Goal: Task Accomplishment & Management: Use online tool/utility

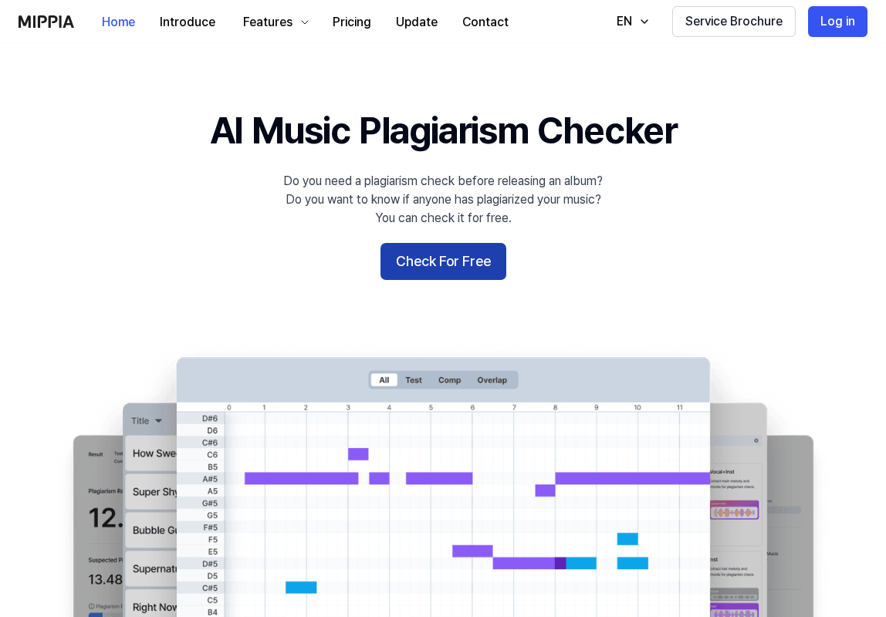
click at [445, 272] on button "Check For Free" at bounding box center [443, 261] width 126 height 37
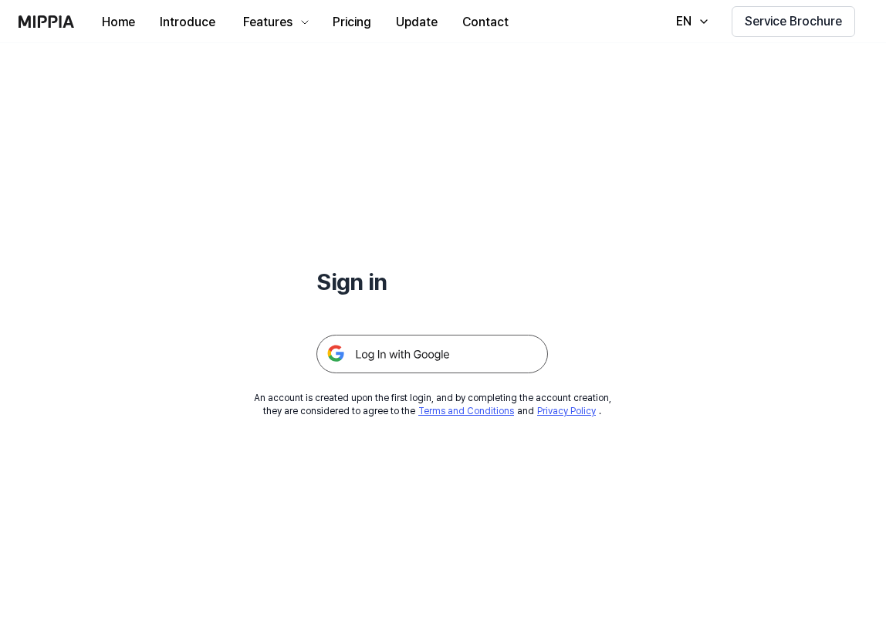
click at [424, 352] on img at bounding box center [431, 354] width 231 height 39
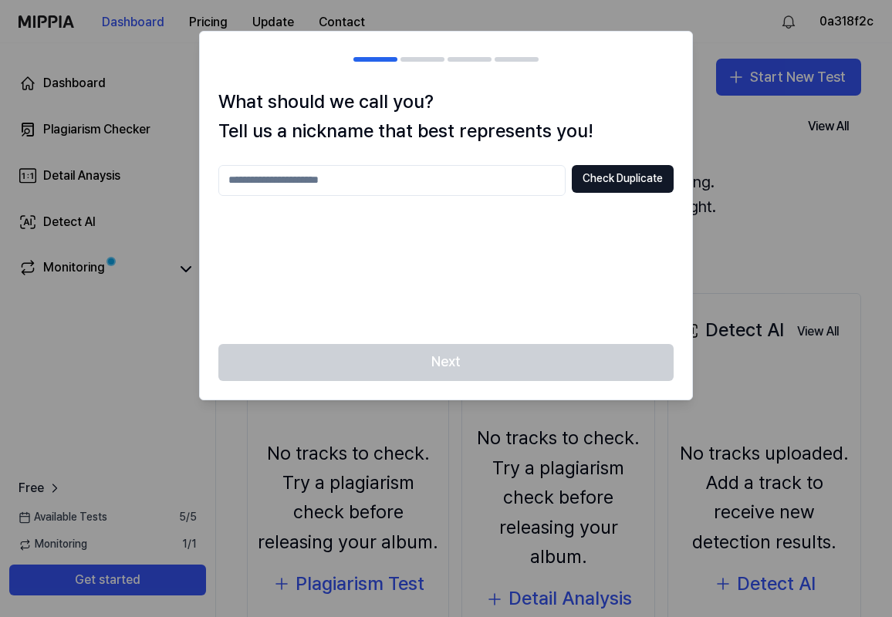
click at [424, 187] on input "text" at bounding box center [391, 180] width 347 height 31
type input "**********"
click at [612, 183] on button "Check Duplicate" at bounding box center [623, 179] width 102 height 28
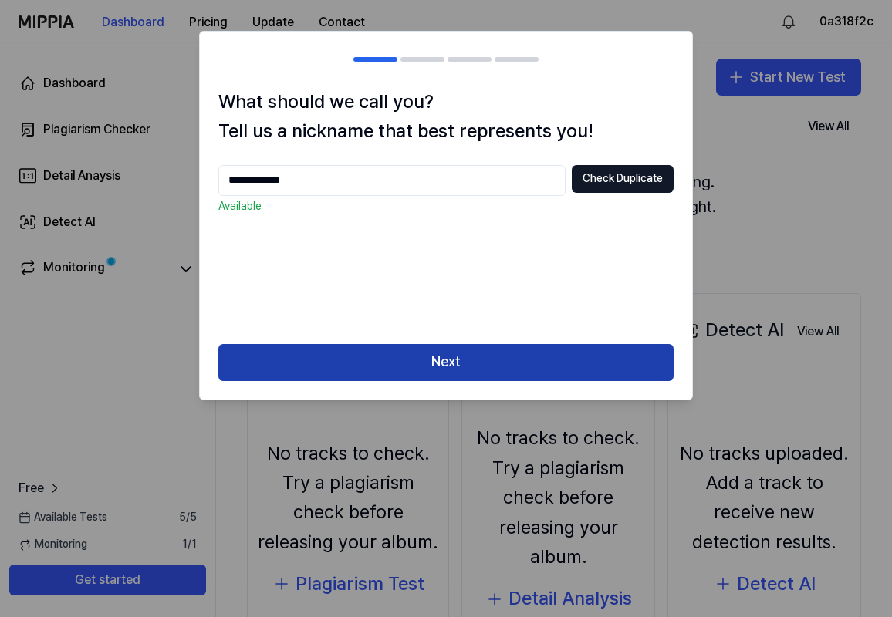
click at [440, 367] on button "Next" at bounding box center [445, 362] width 455 height 37
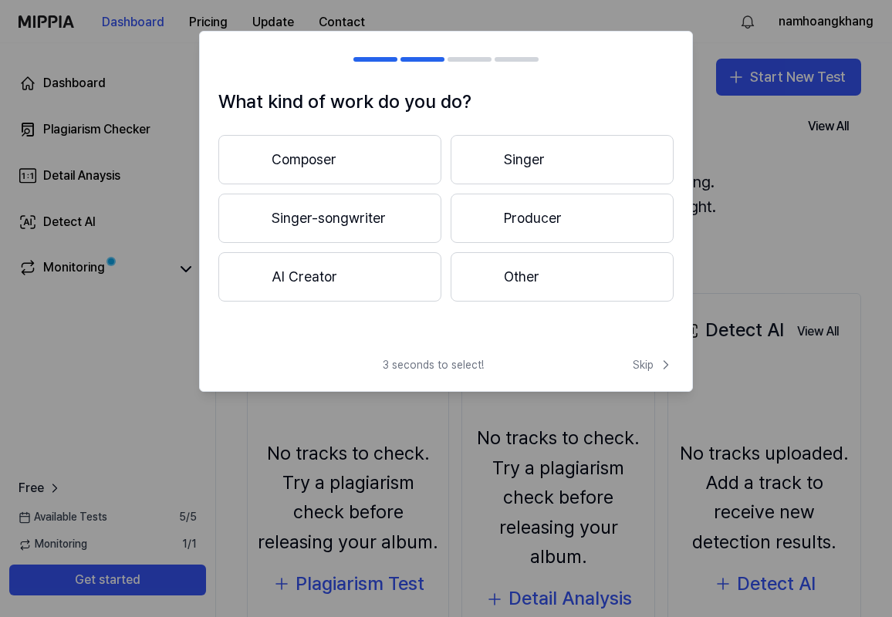
click at [387, 167] on button "Composer" at bounding box center [329, 159] width 223 height 49
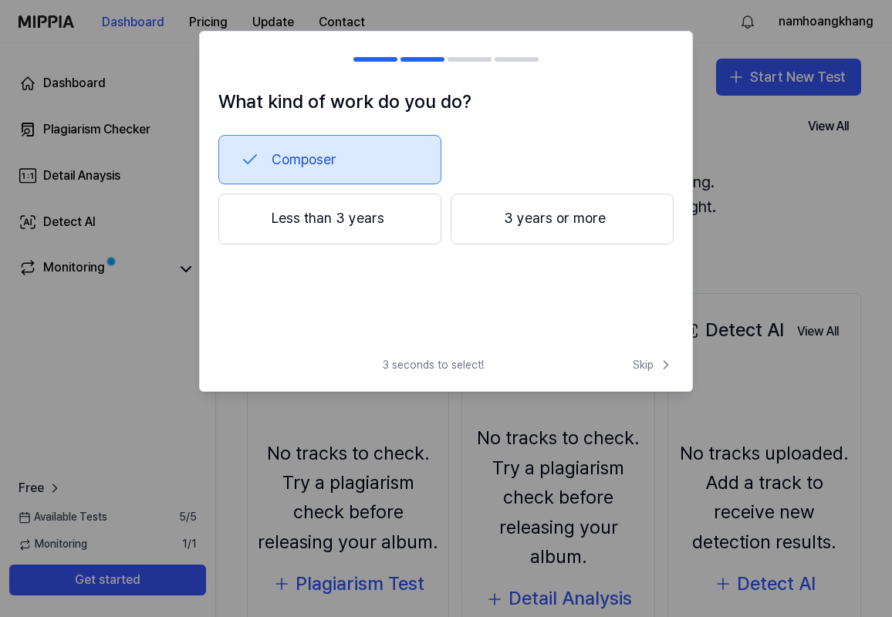
click at [379, 217] on button "Less than 3 years" at bounding box center [329, 219] width 223 height 51
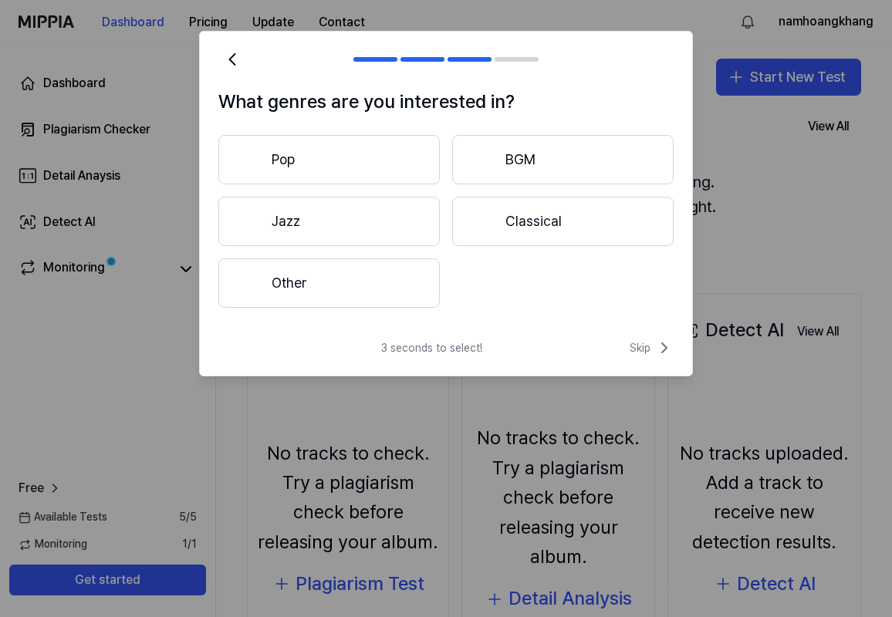
click at [367, 164] on button "Pop" at bounding box center [328, 159] width 221 height 49
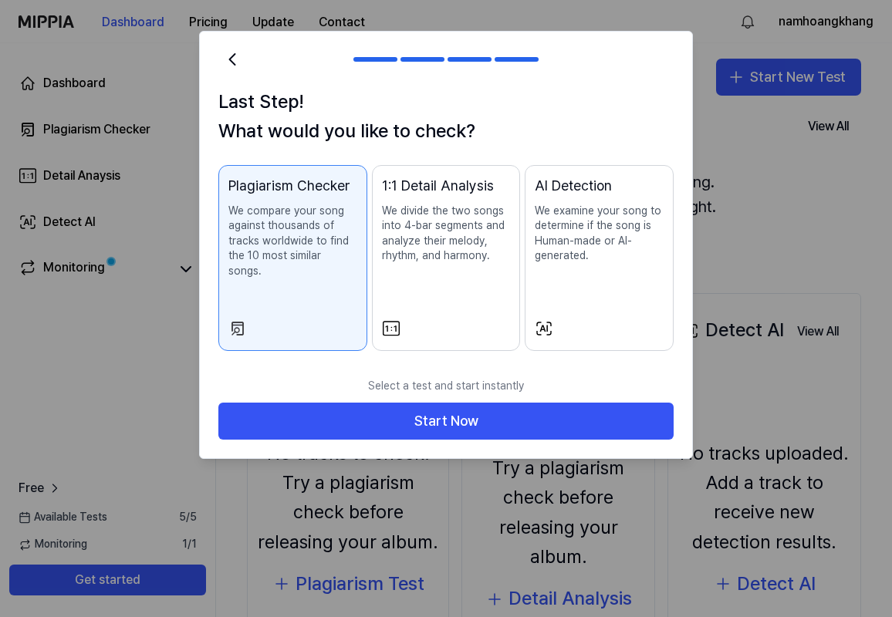
click at [478, 302] on button "1:1 Detail Analysis We divide the two songs into 4-bar segments and analyze the…" at bounding box center [446, 258] width 149 height 186
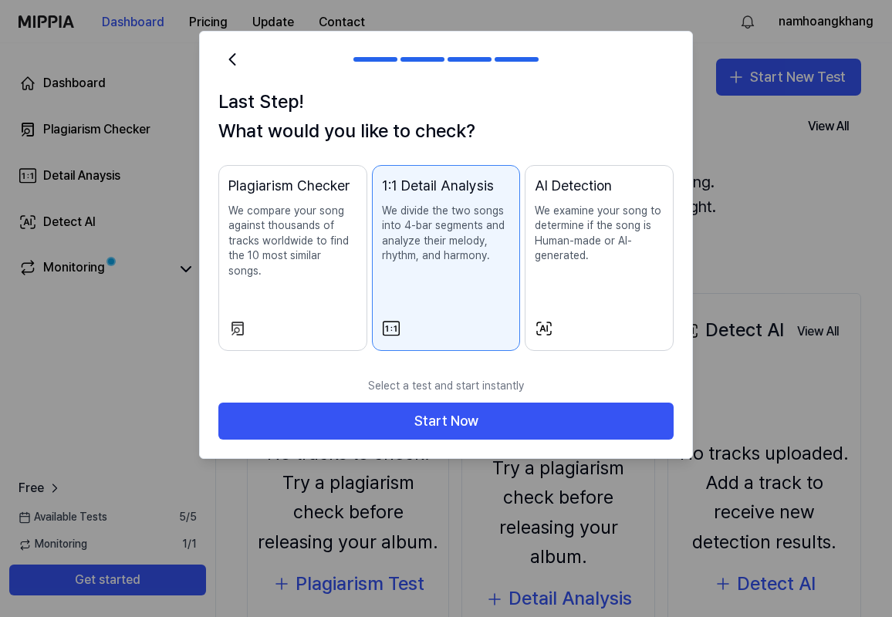
click at [332, 287] on div "Plagiarism Checker We compare your song against thousands of tracks worldwide t…" at bounding box center [292, 242] width 129 height 135
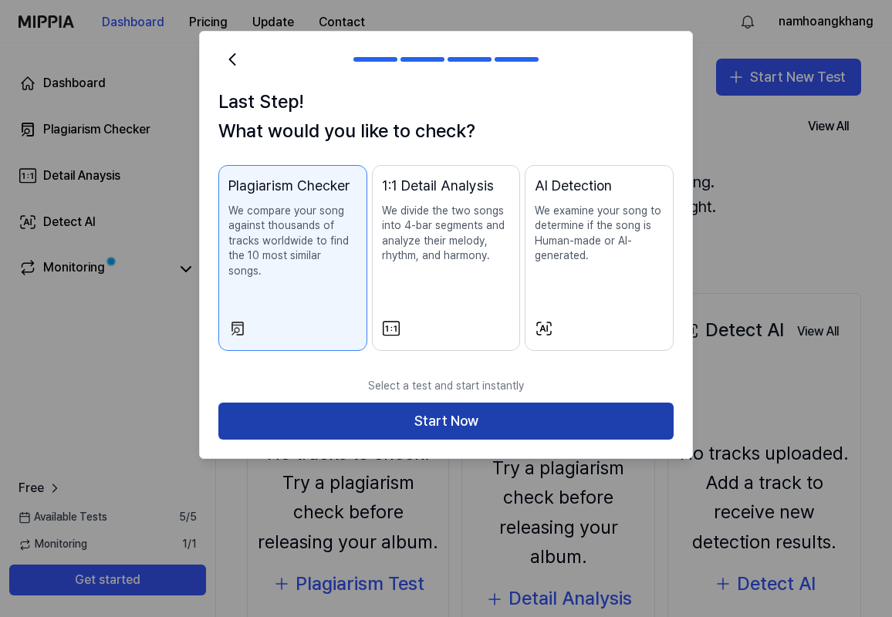
click at [396, 403] on button "Start Now" at bounding box center [445, 421] width 455 height 37
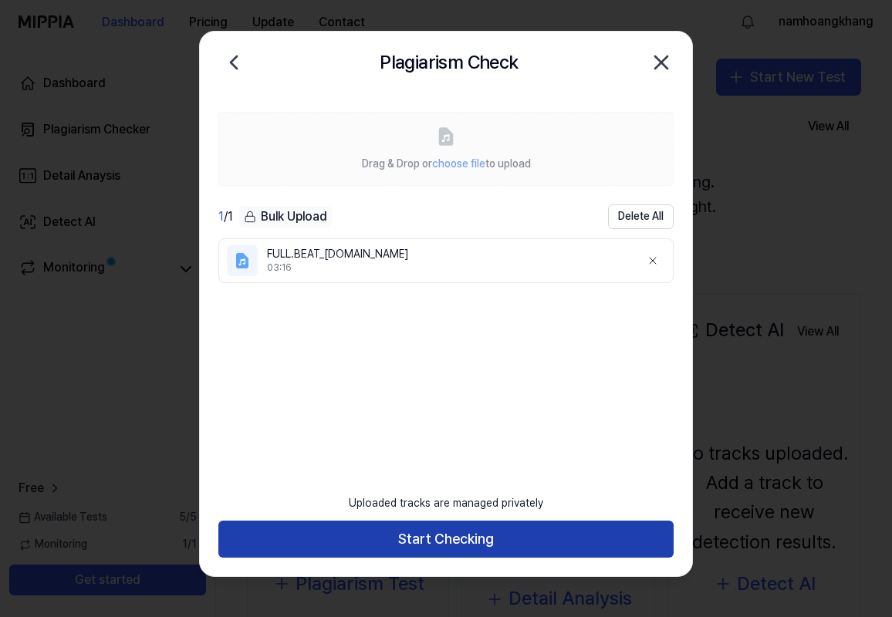
click at [459, 548] on button "Start Checking" at bounding box center [445, 539] width 455 height 37
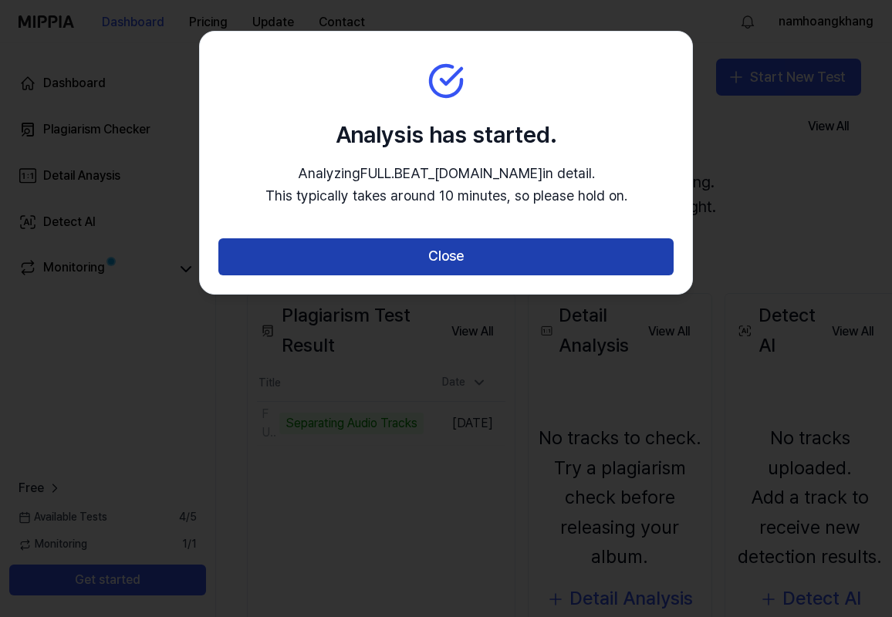
click at [439, 249] on button "Close" at bounding box center [445, 256] width 455 height 37
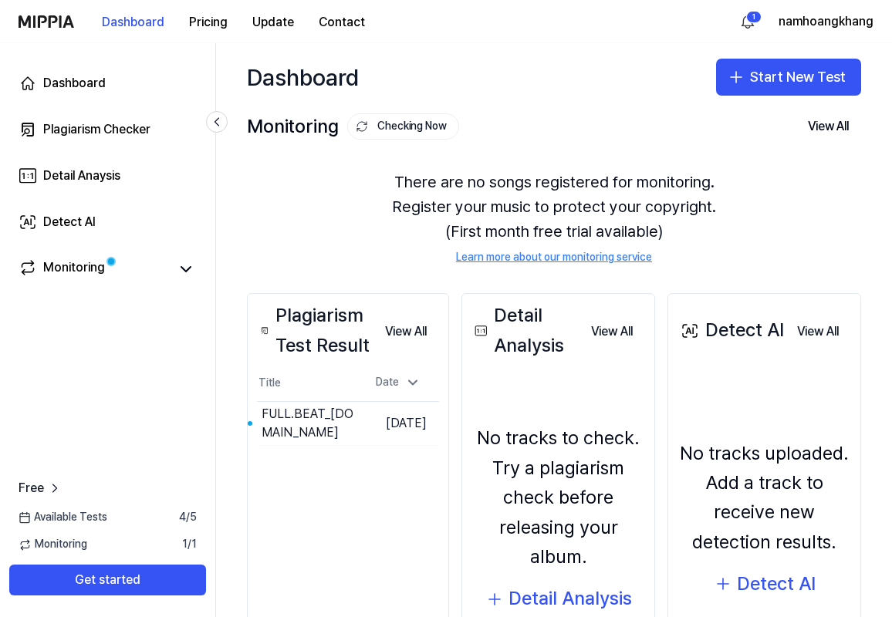
scroll to position [57, 0]
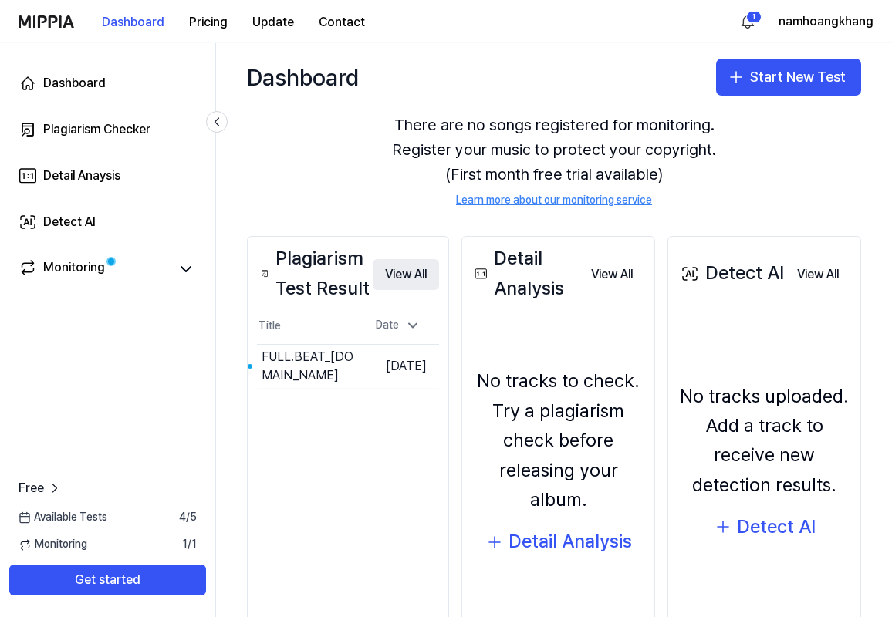
click at [411, 271] on button "View All" at bounding box center [406, 274] width 66 height 31
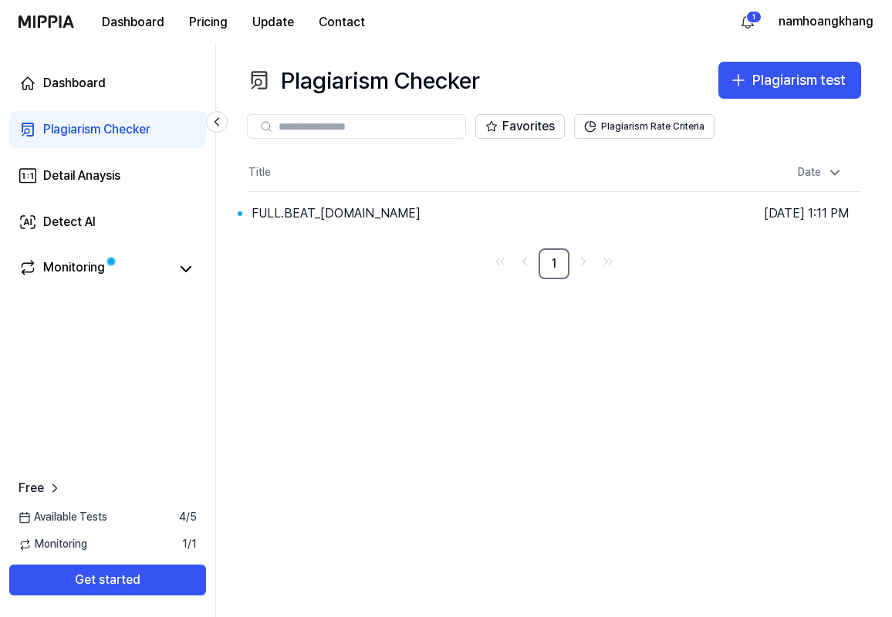
click at [129, 129] on div "Plagiarism Checker" at bounding box center [96, 129] width 107 height 19
click at [211, 115] on icon at bounding box center [216, 121] width 15 height 15
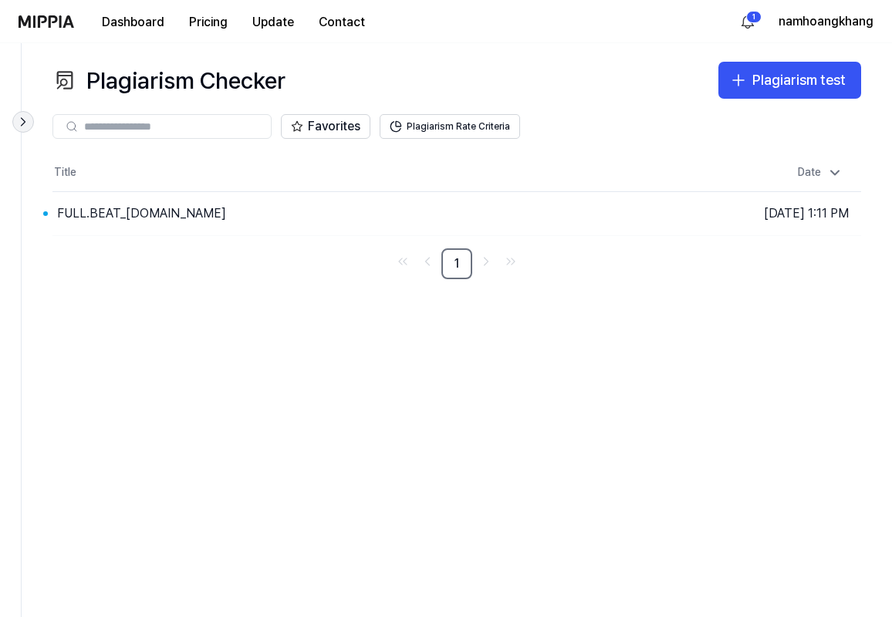
click at [30, 124] on icon at bounding box center [22, 121] width 15 height 15
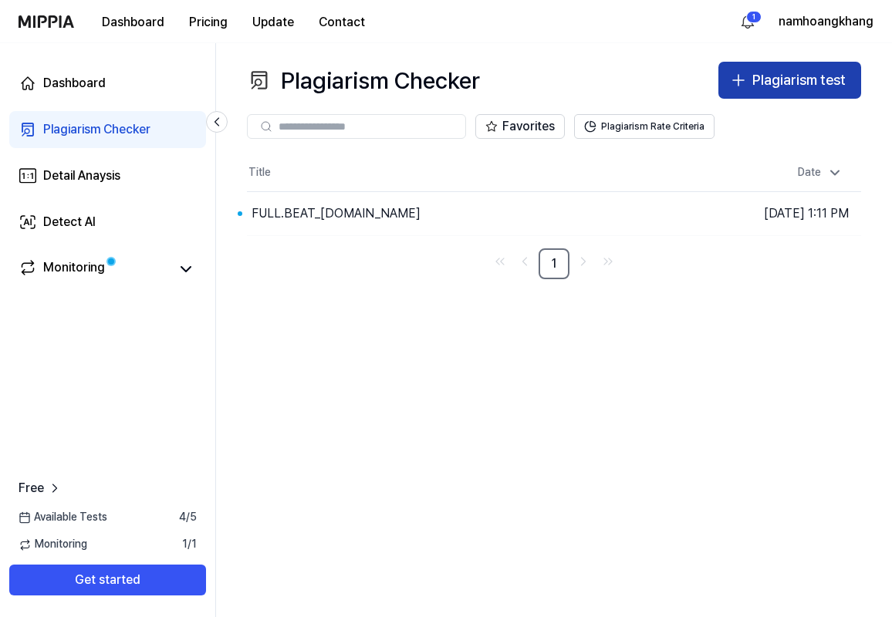
click at [811, 80] on div "Plagiarism test" at bounding box center [798, 80] width 93 height 22
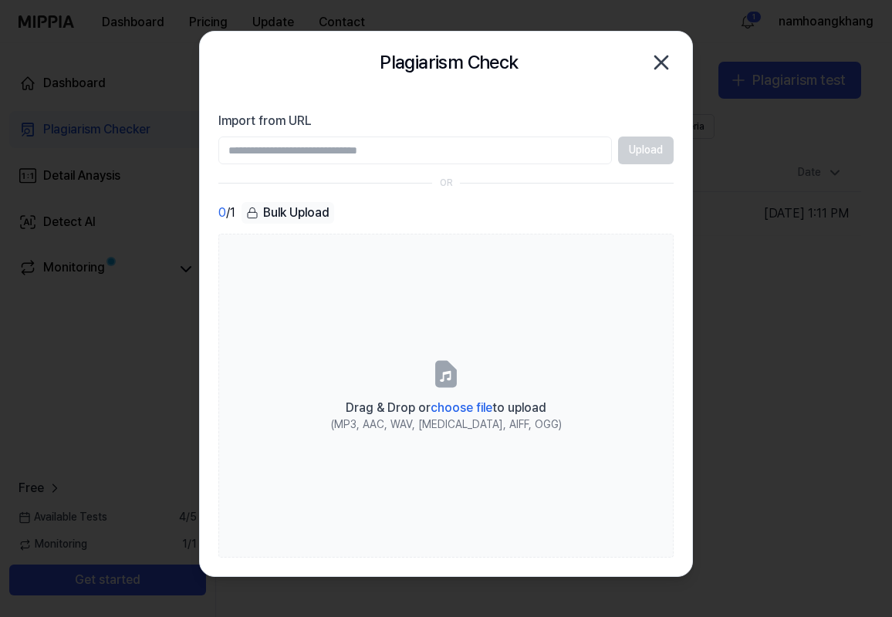
click at [664, 59] on icon "button" at bounding box center [661, 62] width 12 height 12
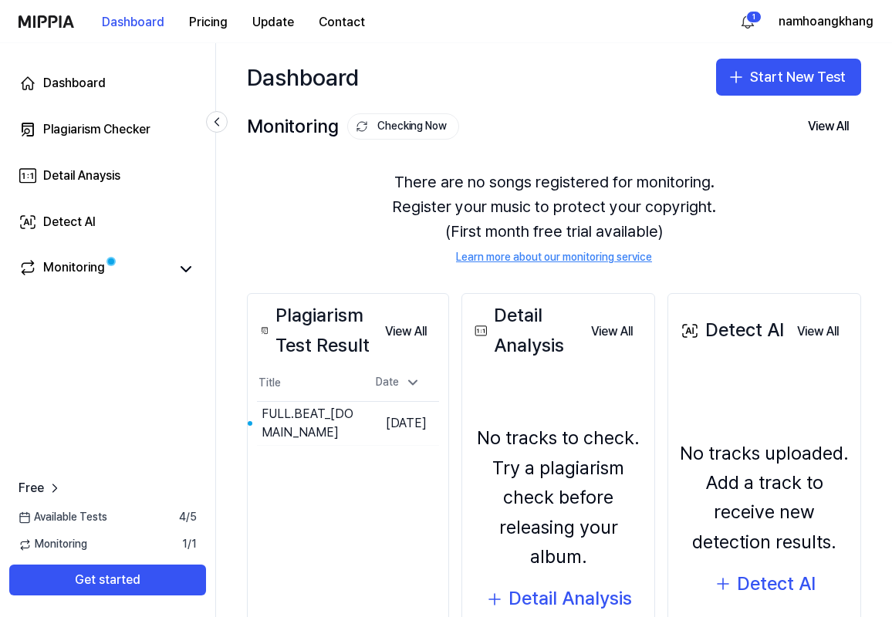
scroll to position [46, 0]
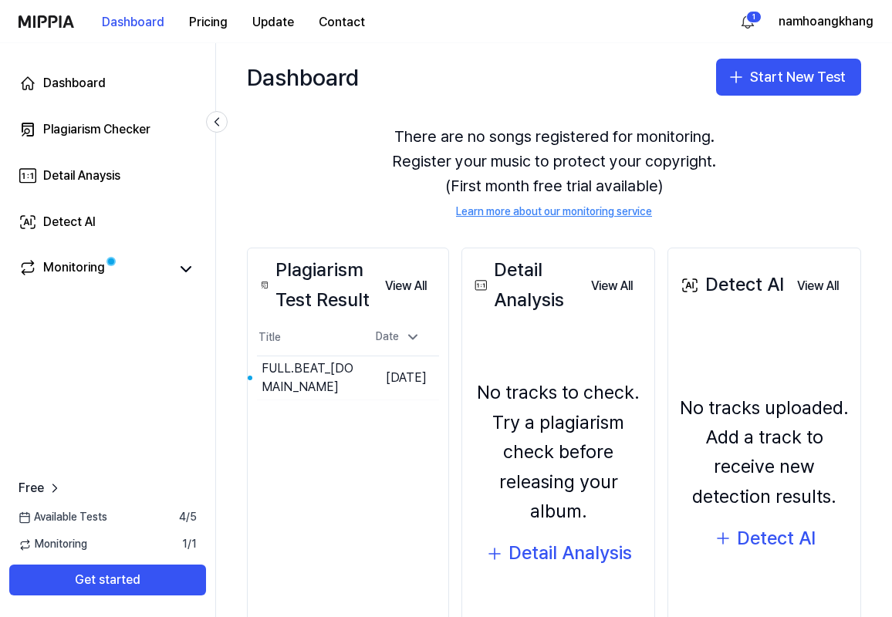
click at [586, 474] on div "No tracks to check. Try a plagiarism check before releasing your album." at bounding box center [558, 452] width 174 height 148
click at [603, 545] on div "Detail Analysis" at bounding box center [569, 552] width 123 height 29
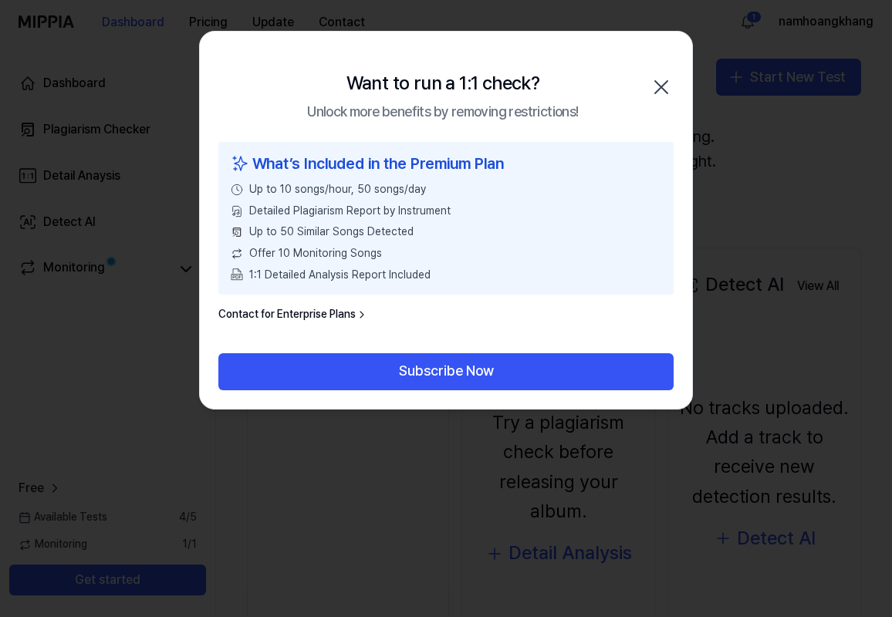
click at [666, 86] on icon "button" at bounding box center [661, 87] width 25 height 25
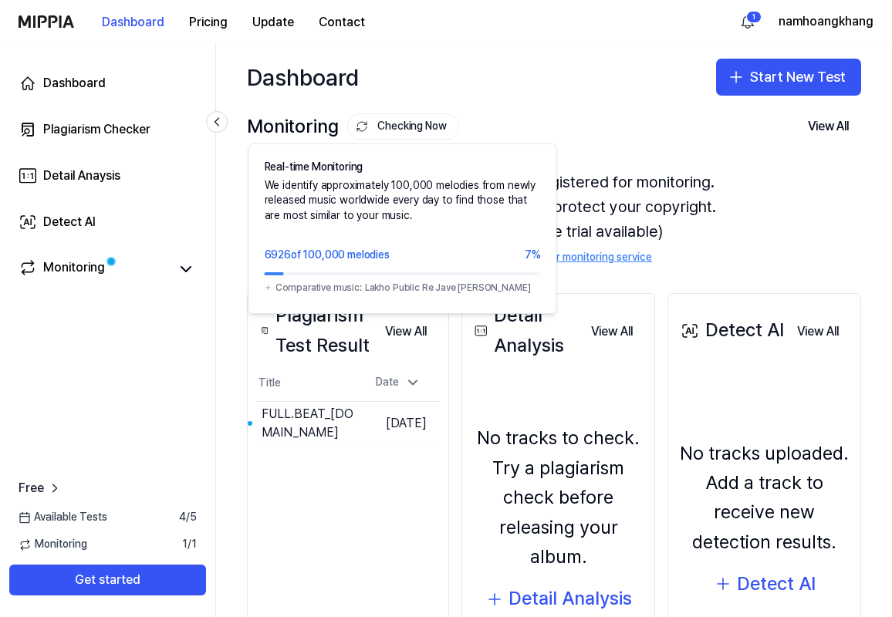
scroll to position [0, 0]
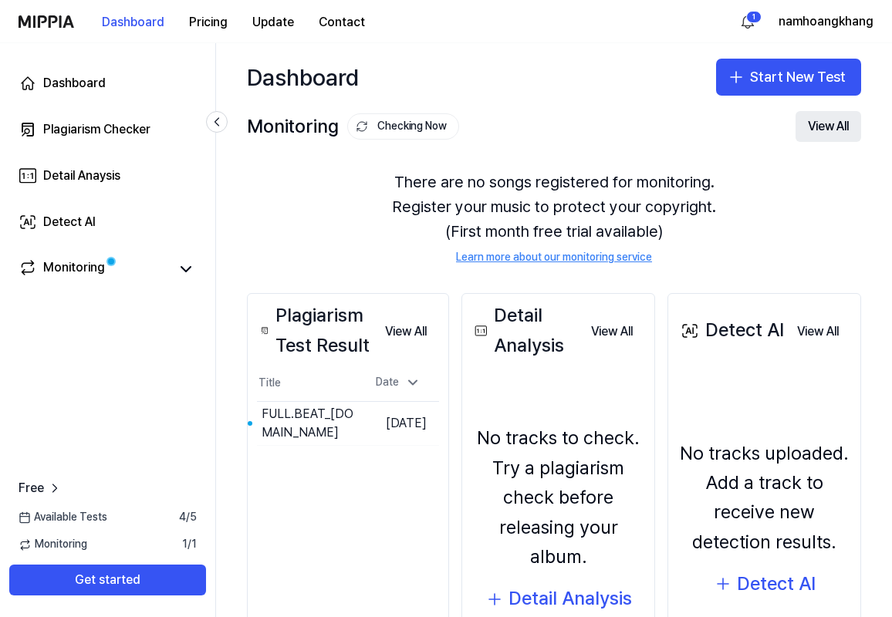
click at [826, 129] on button "View All" at bounding box center [828, 126] width 66 height 31
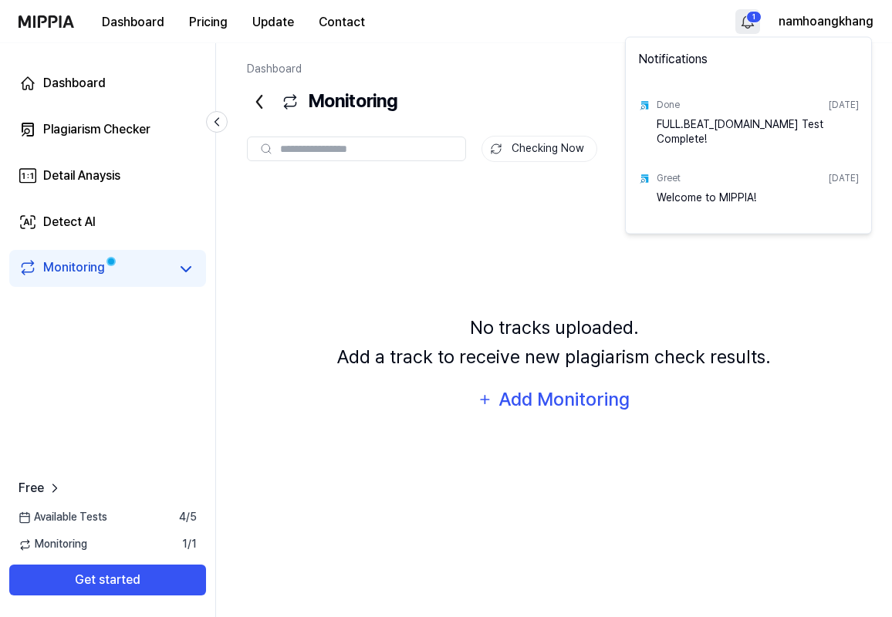
click at [749, 29] on html "Dashboard Pricing Update Contact 1 namhoangkhang Dashboard Plagiarism Checker D…" at bounding box center [446, 308] width 892 height 617
click at [737, 118] on div "FULL.BEAT_LVS.FINAL Test Complete!" at bounding box center [757, 131] width 202 height 31
click at [674, 111] on div "Done" at bounding box center [667, 105] width 23 height 13
click at [670, 111] on div "Done" at bounding box center [667, 105] width 23 height 13
click at [643, 106] on img at bounding box center [644, 106] width 12 height 12
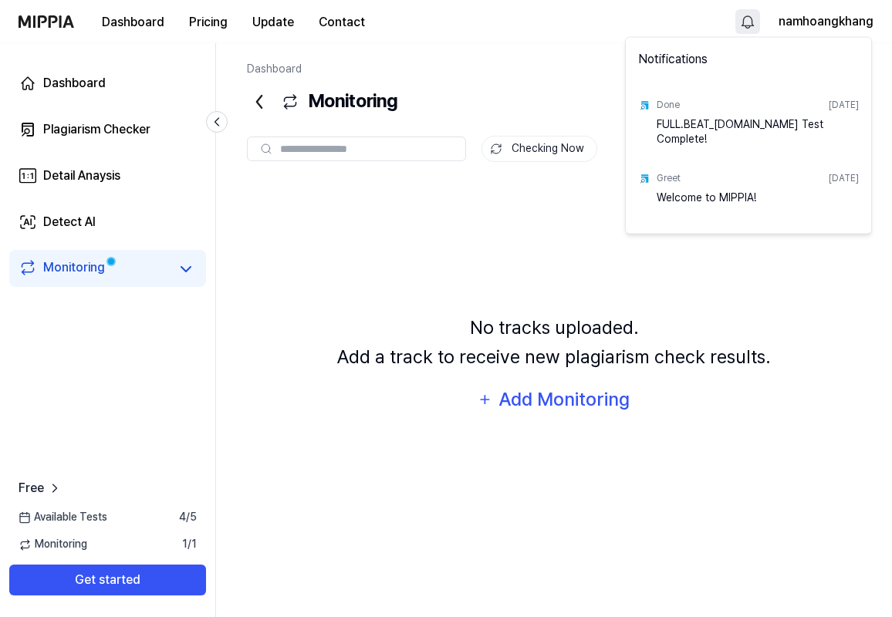
click at [700, 136] on div "FULL.BEAT_LVS.FINAL Test Complete!" at bounding box center [757, 131] width 202 height 31
click at [723, 127] on div "FULL.BEAT_LVS.FINAL Test Complete!" at bounding box center [757, 131] width 202 height 31
click at [720, 245] on html "Dashboard Pricing Update Contact namhoangkhang Dashboard Plagiarism Checker Det…" at bounding box center [446, 308] width 892 height 617
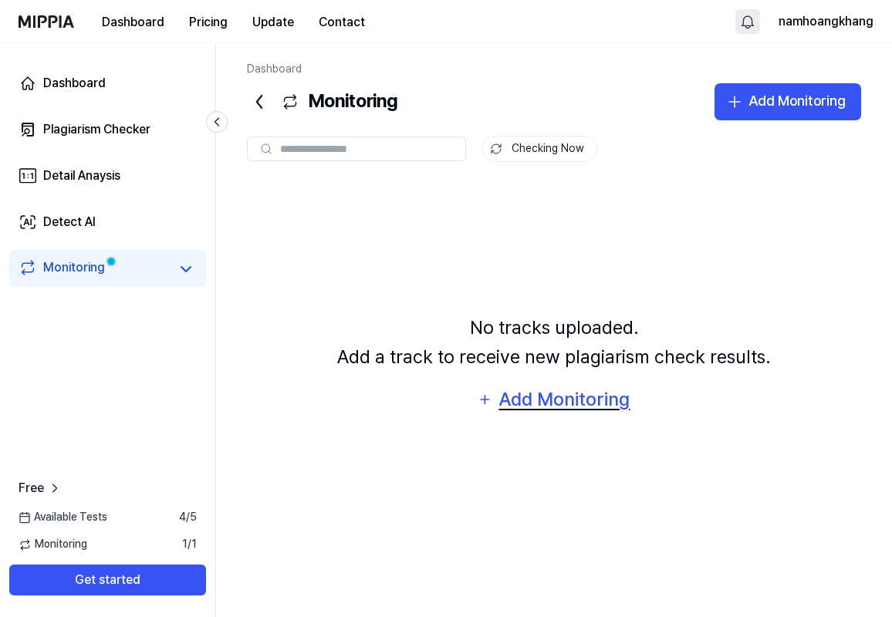
click at [597, 402] on div "Add Monitoring" at bounding box center [564, 399] width 133 height 29
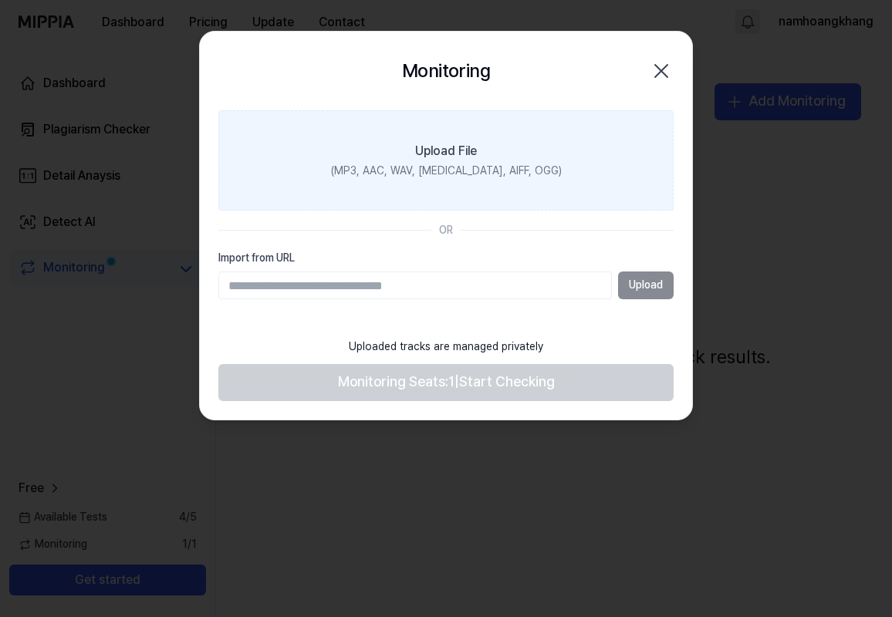
click at [469, 147] on div "Upload File" at bounding box center [446, 151] width 62 height 19
click at [0, 0] on input "Upload File (MP3, AAC, WAV, FLAC, AIFF, OGG)" at bounding box center [0, 0] width 0 height 0
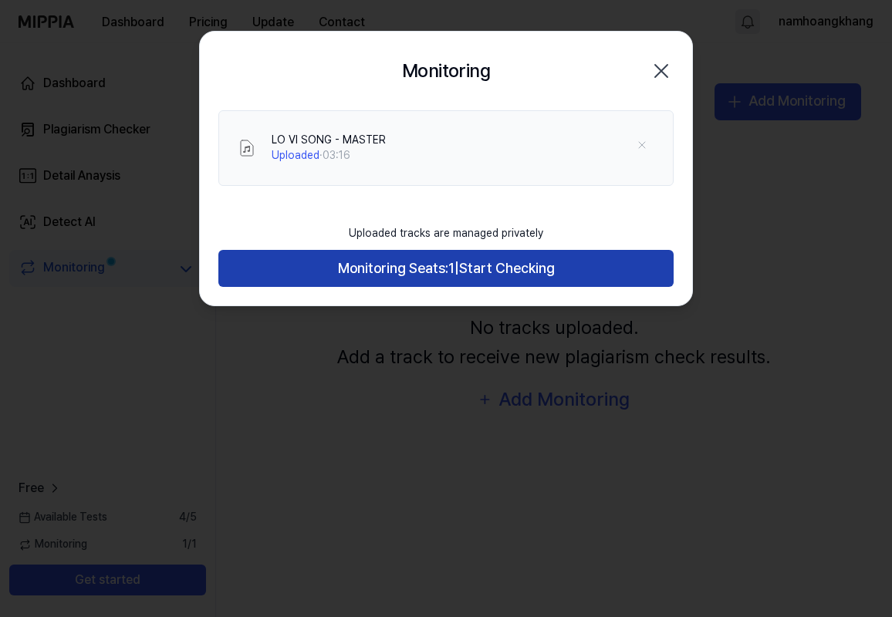
click at [524, 261] on span "Start Checking" at bounding box center [507, 269] width 96 height 22
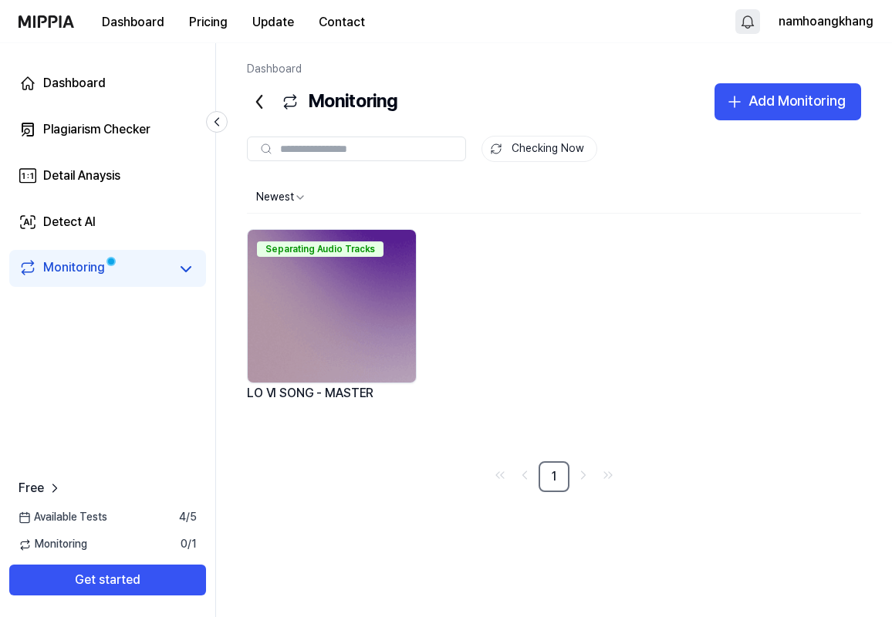
click at [302, 309] on img at bounding box center [332, 306] width 168 height 153
click at [534, 272] on div "Analyze Song Structure LO VI SONG - MASTER" at bounding box center [554, 339] width 614 height 221
click at [290, 197] on html "Dashboard Pricing Update Contact namhoangkhang Dashboard Plagiarism Checker Det…" at bounding box center [446, 308] width 892 height 617
click at [261, 97] on icon at bounding box center [259, 102] width 5 height 12
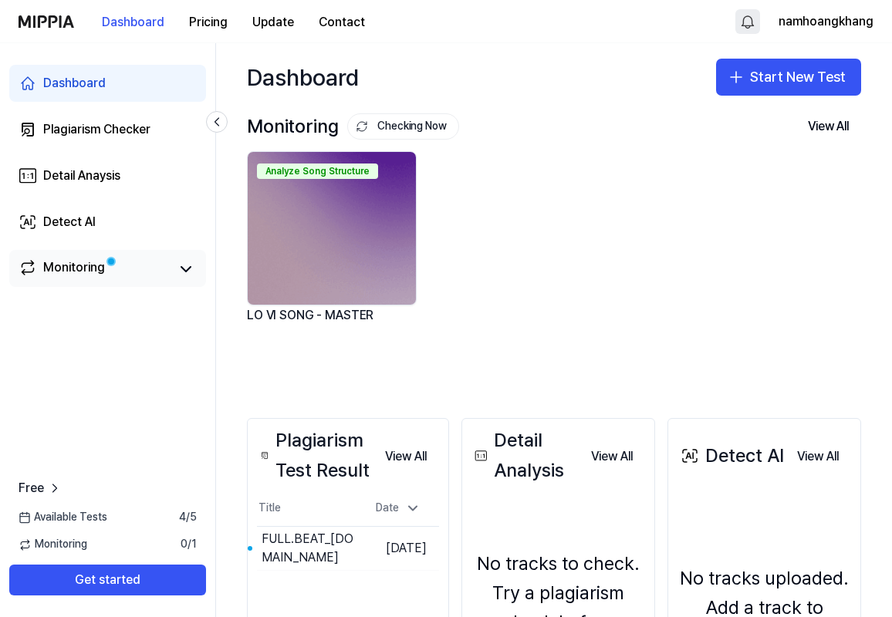
click at [128, 262] on link "Monitoring" at bounding box center [94, 269] width 150 height 22
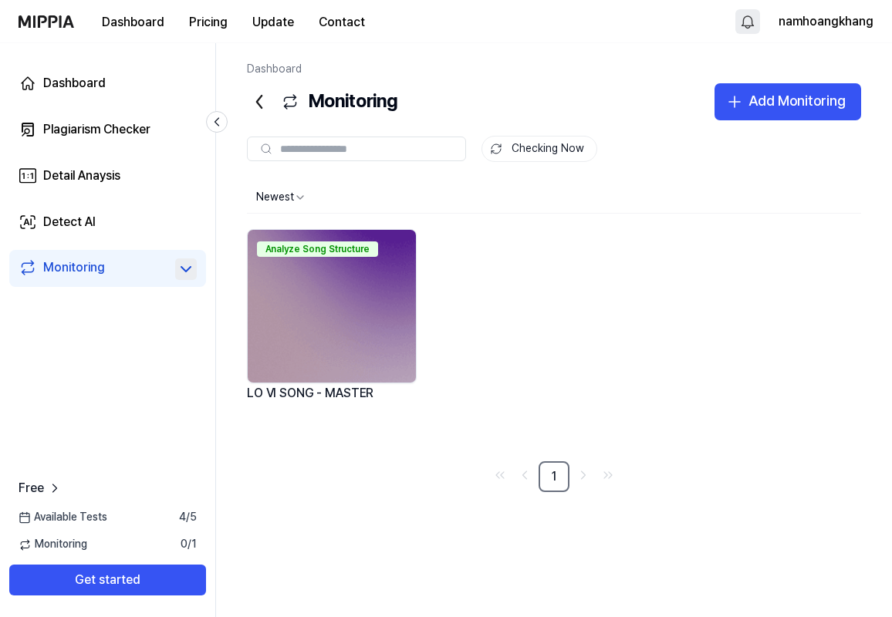
click at [181, 261] on icon at bounding box center [186, 269] width 19 height 19
click at [141, 295] on div "LO VI SONG - MASTER" at bounding box center [92, 296] width 109 height 15
click at [140, 277] on link "Monitoring" at bounding box center [94, 269] width 150 height 22
click at [368, 285] on img at bounding box center [332, 306] width 168 height 153
click at [532, 314] on div "Analyze Song Structure LO VI SONG - MASTER" at bounding box center [554, 339] width 614 height 221
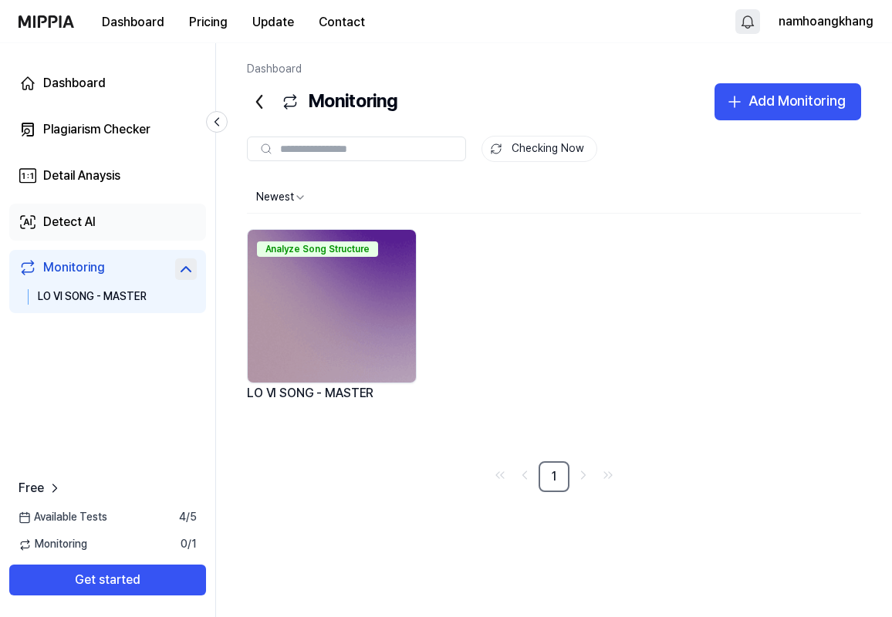
click at [96, 218] on link "Detect AI" at bounding box center [107, 222] width 197 height 37
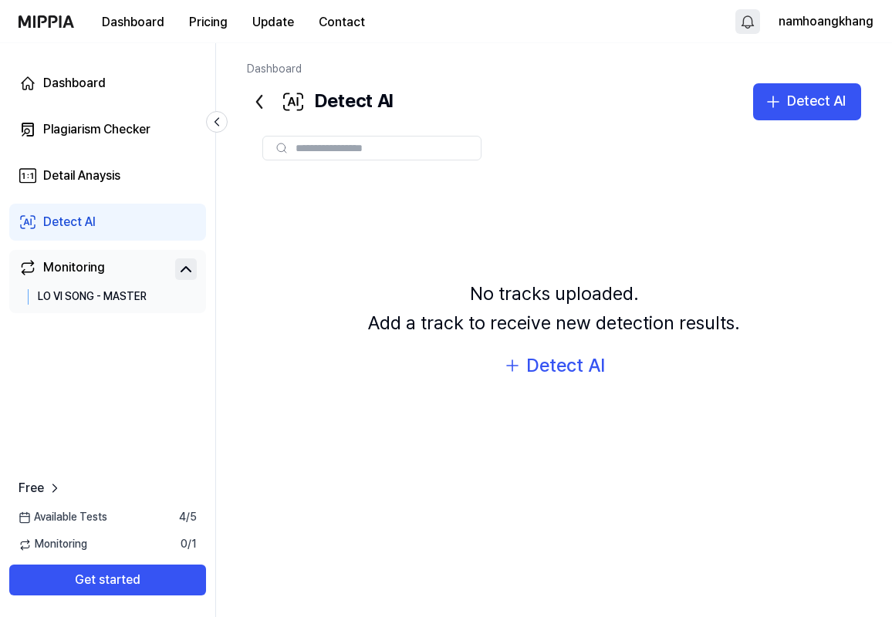
click at [104, 268] on link "Monitoring" at bounding box center [94, 269] width 150 height 22
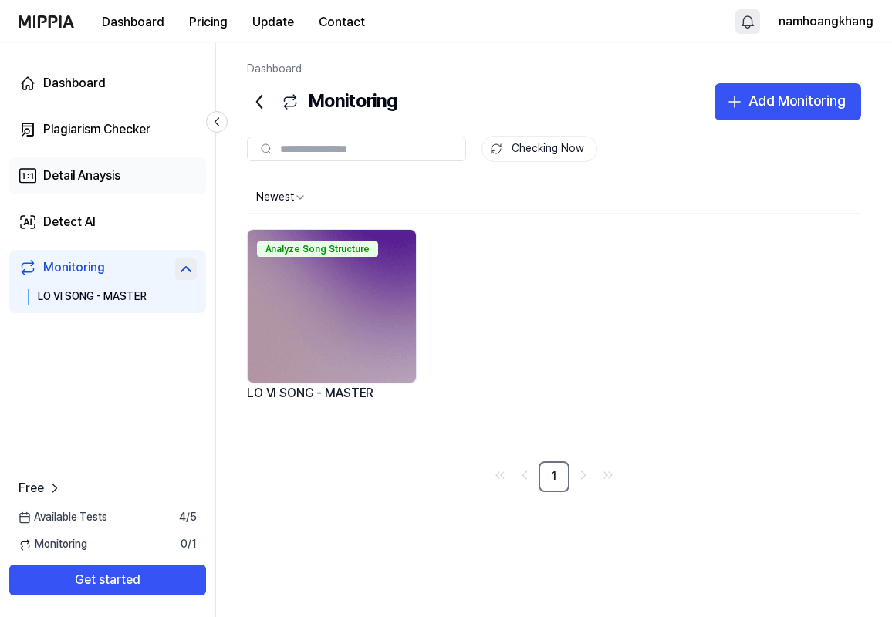
click at [110, 163] on link "Detail Anaysis" at bounding box center [107, 175] width 197 height 37
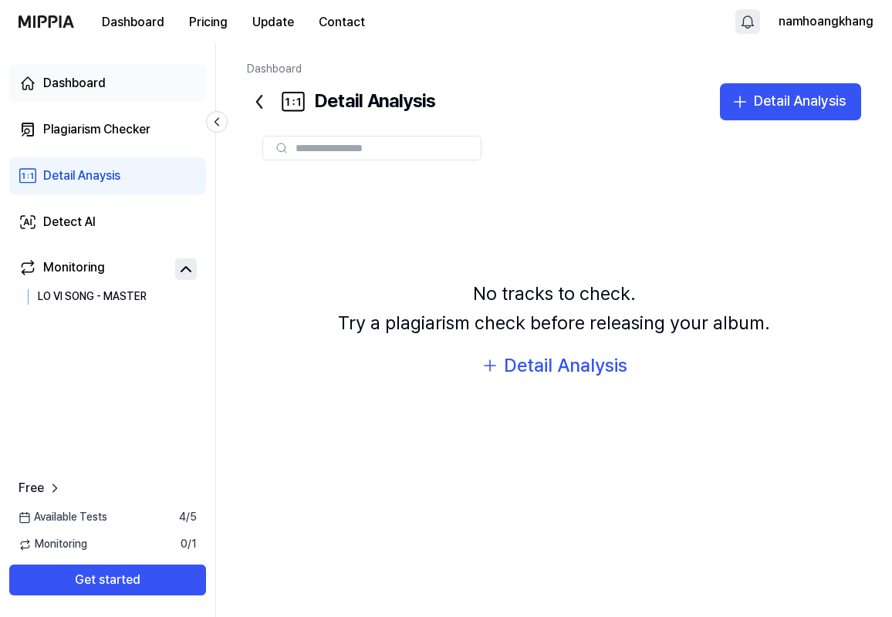
click at [111, 91] on link "Dashboard" at bounding box center [107, 83] width 197 height 37
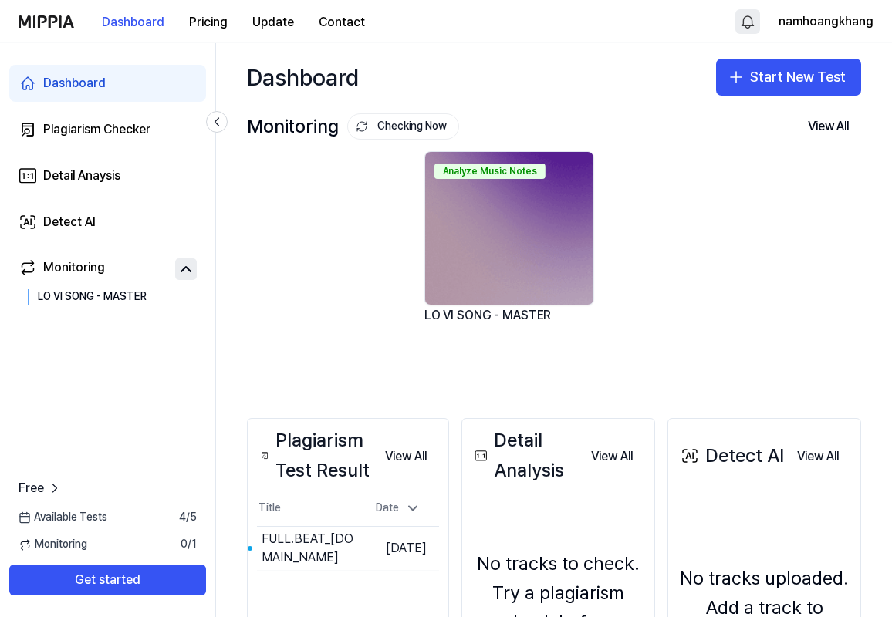
drag, startPoint x: 357, startPoint y: 231, endPoint x: 656, endPoint y: 444, distance: 366.2
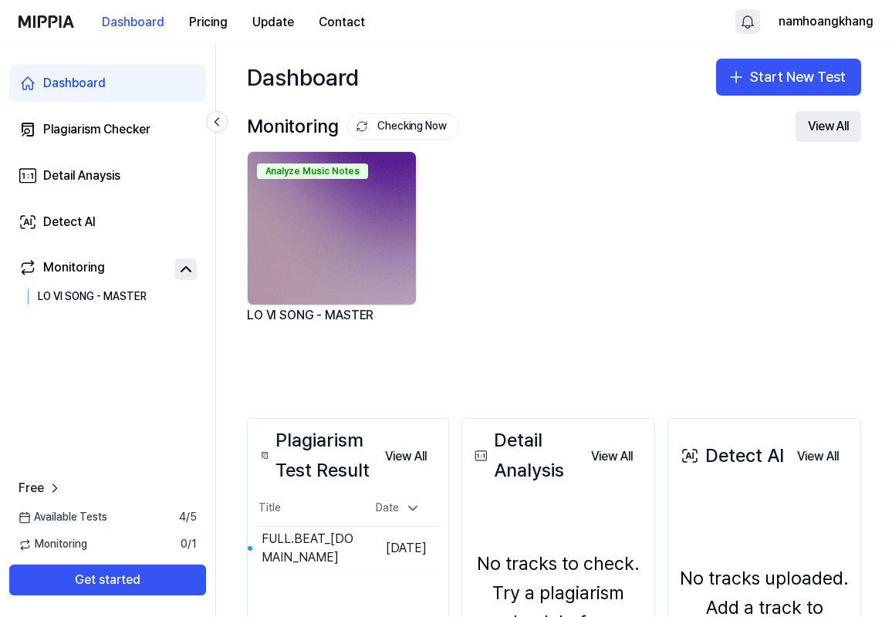
click at [825, 124] on button "View All" at bounding box center [828, 126] width 66 height 31
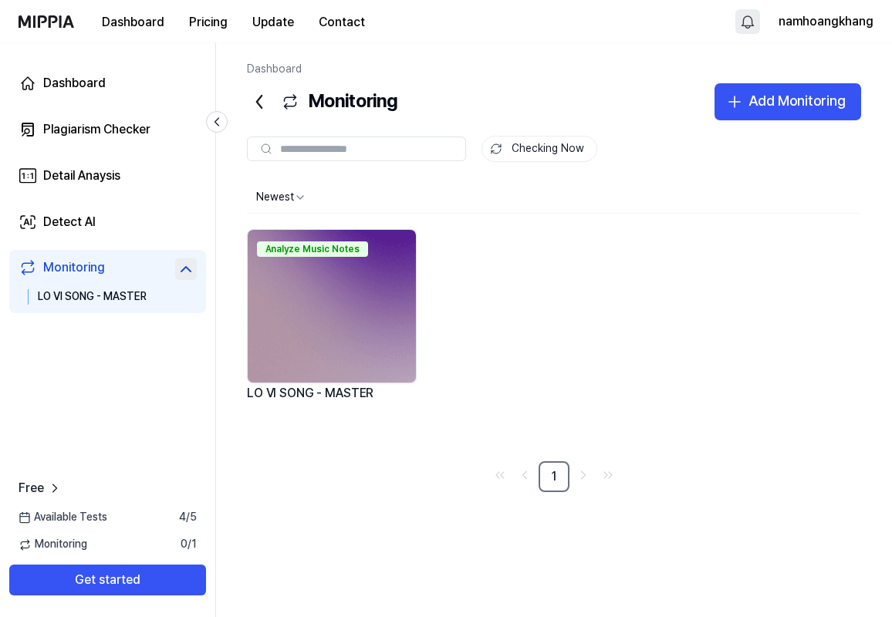
click at [317, 261] on div "Analyze Music Notes" at bounding box center [332, 247] width 168 height 34
click at [317, 250] on div "Analyze Music Notes" at bounding box center [312, 248] width 111 height 15
click at [263, 96] on icon at bounding box center [259, 101] width 25 height 25
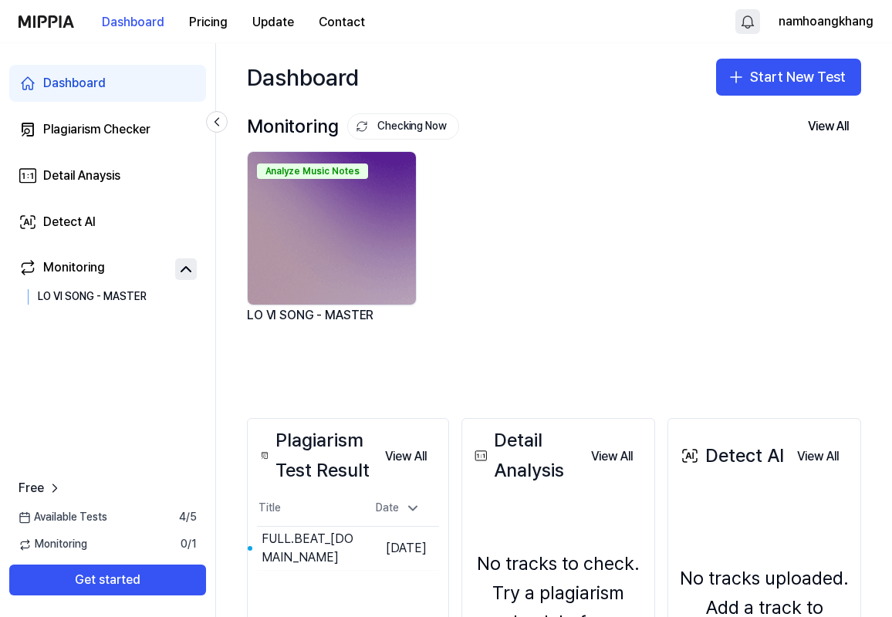
click at [118, 88] on link "Dashboard" at bounding box center [107, 83] width 197 height 37
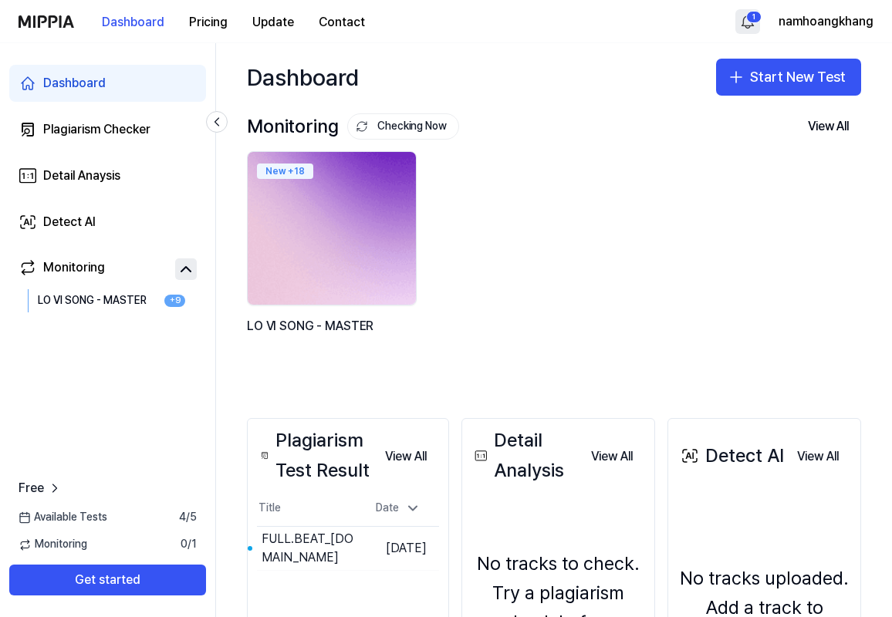
click at [335, 189] on img at bounding box center [331, 228] width 185 height 168
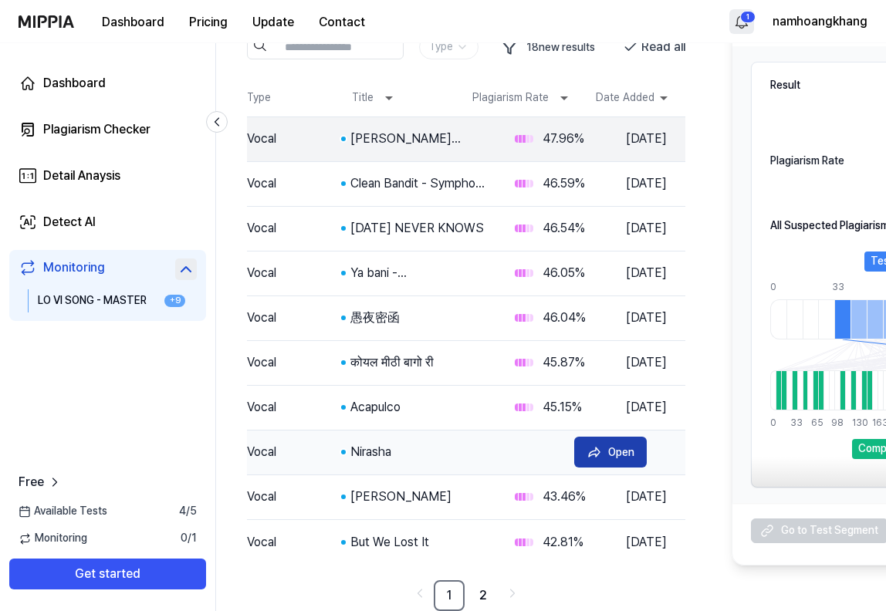
scroll to position [147, 0]
click at [484, 598] on link "2" at bounding box center [482, 596] width 31 height 31
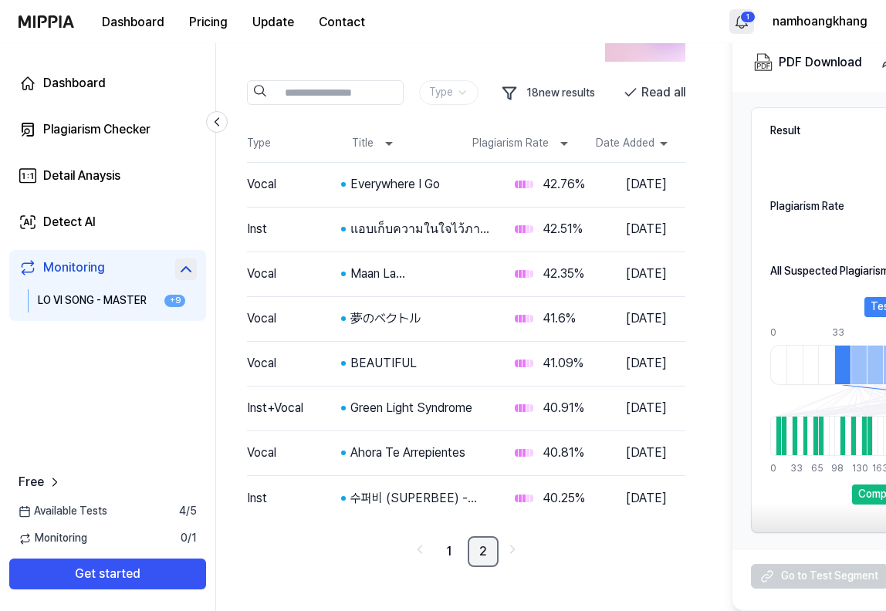
scroll to position [101, 0]
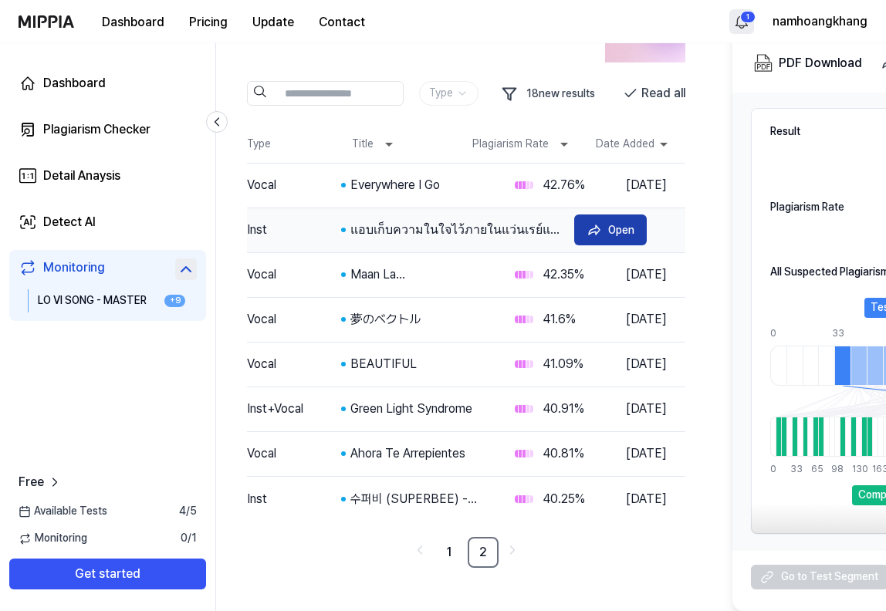
click at [597, 225] on 1 at bounding box center [594, 229] width 11 height 9
